Goal: Navigation & Orientation: Go to known website

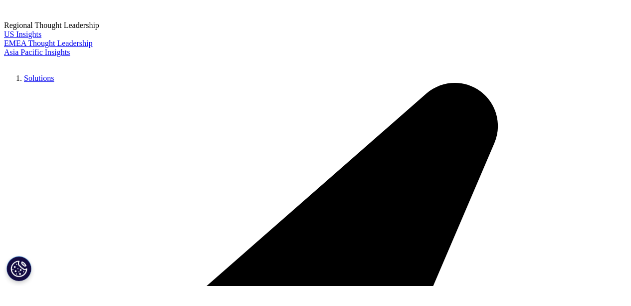
scroll to position [150, 0]
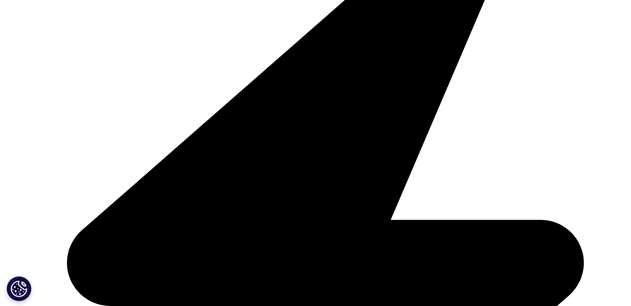
scroll to position [2844, 0]
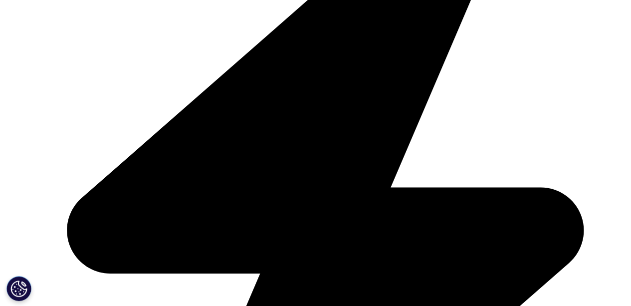
scroll to position [2844, 0]
